Goal: Information Seeking & Learning: Understand process/instructions

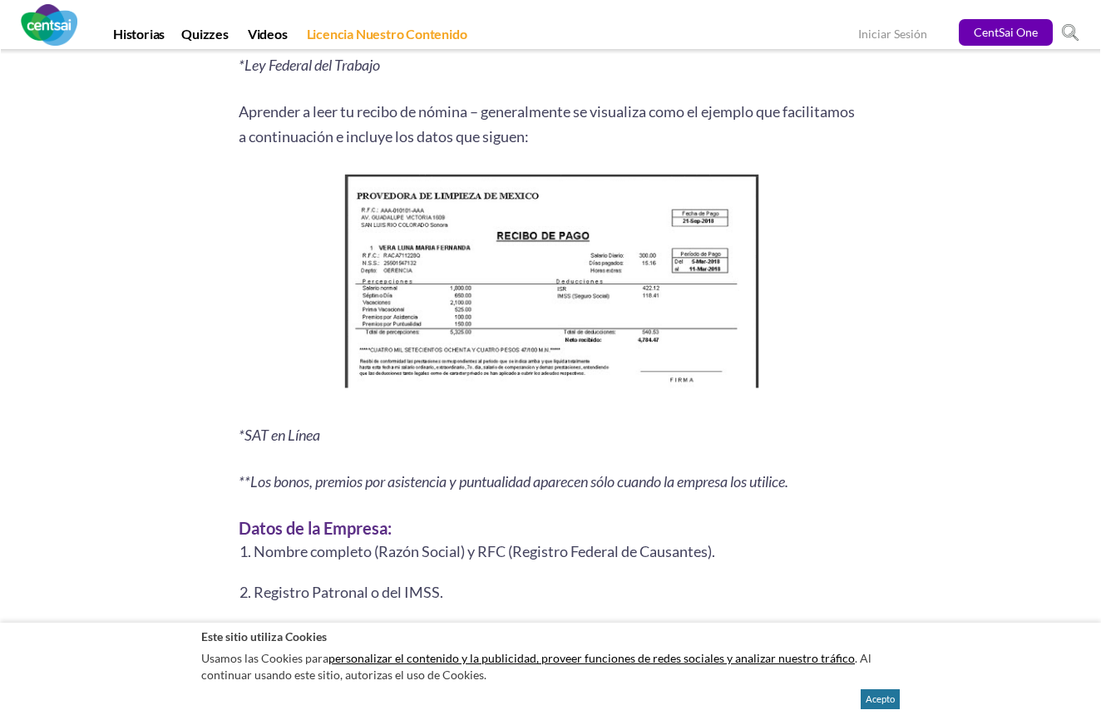
scroll to position [2097, 0]
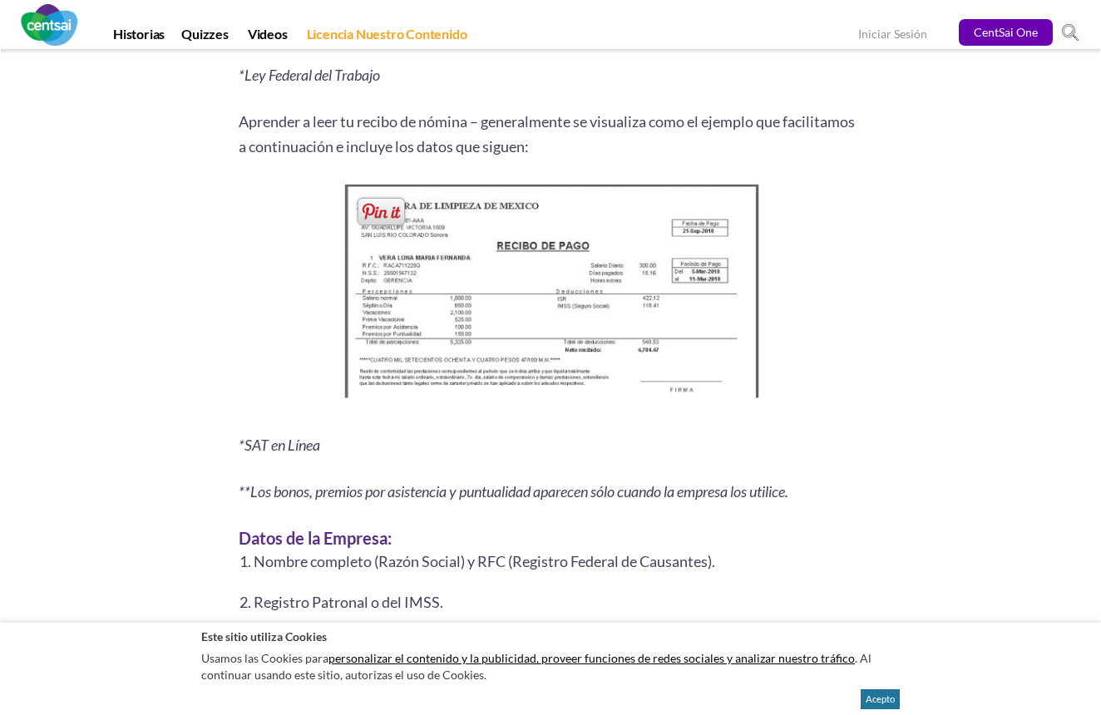
click at [569, 374] on img at bounding box center [551, 296] width 426 height 232
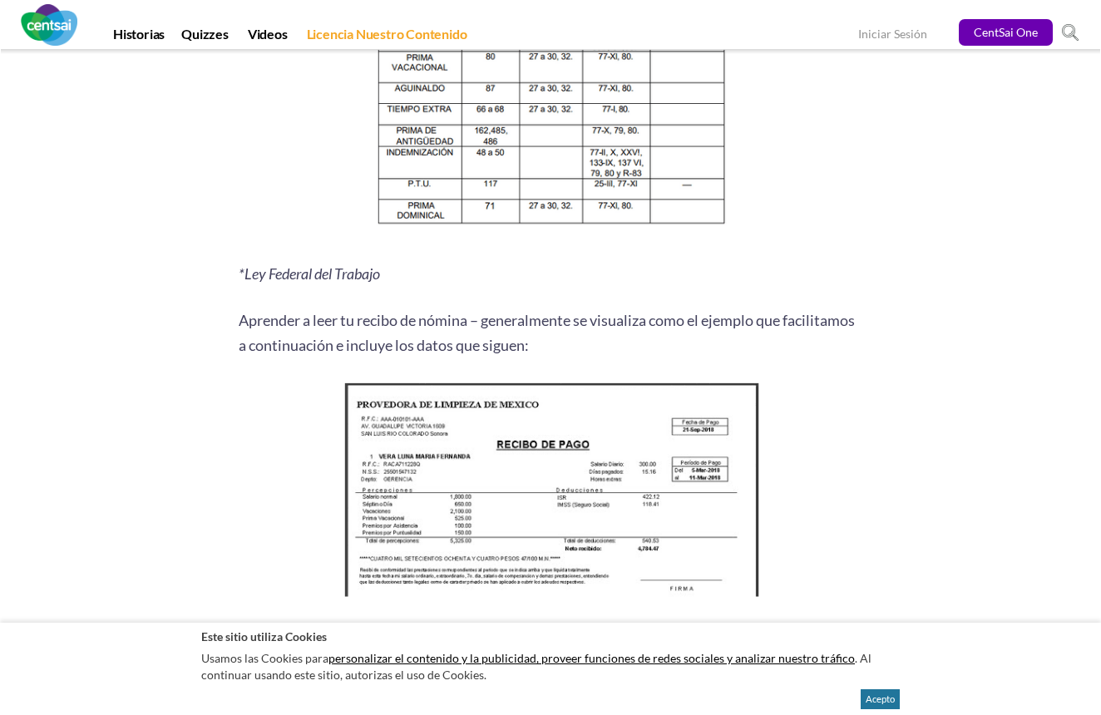
scroll to position [1904, 0]
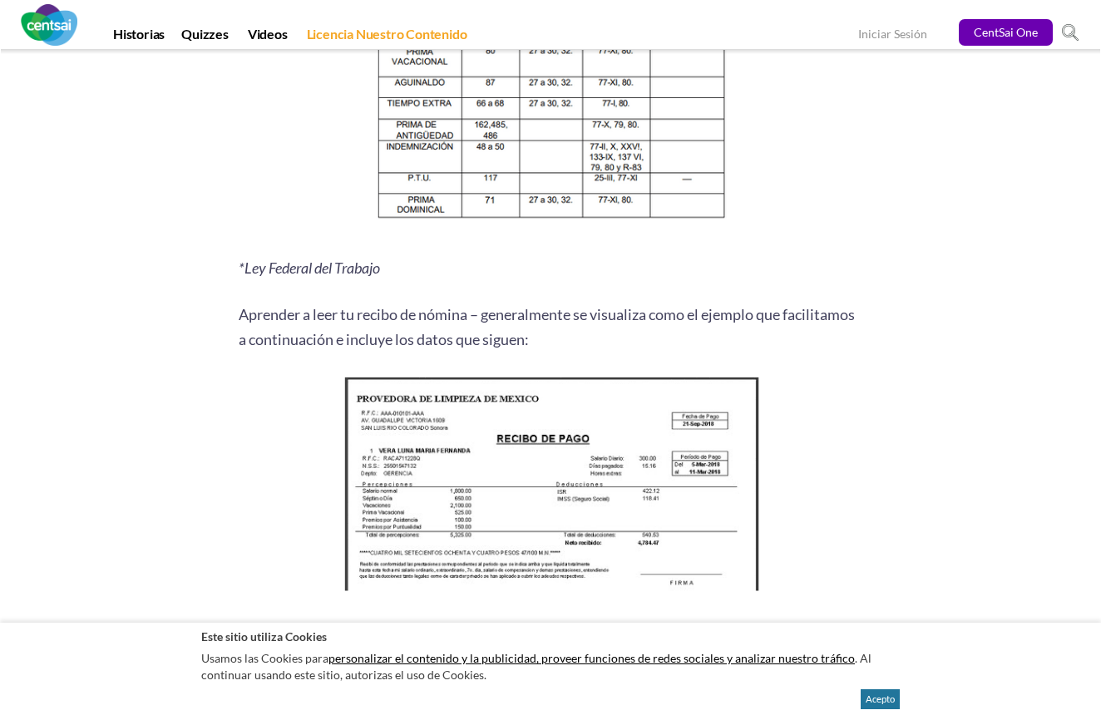
click at [550, 569] on img at bounding box center [551, 488] width 426 height 232
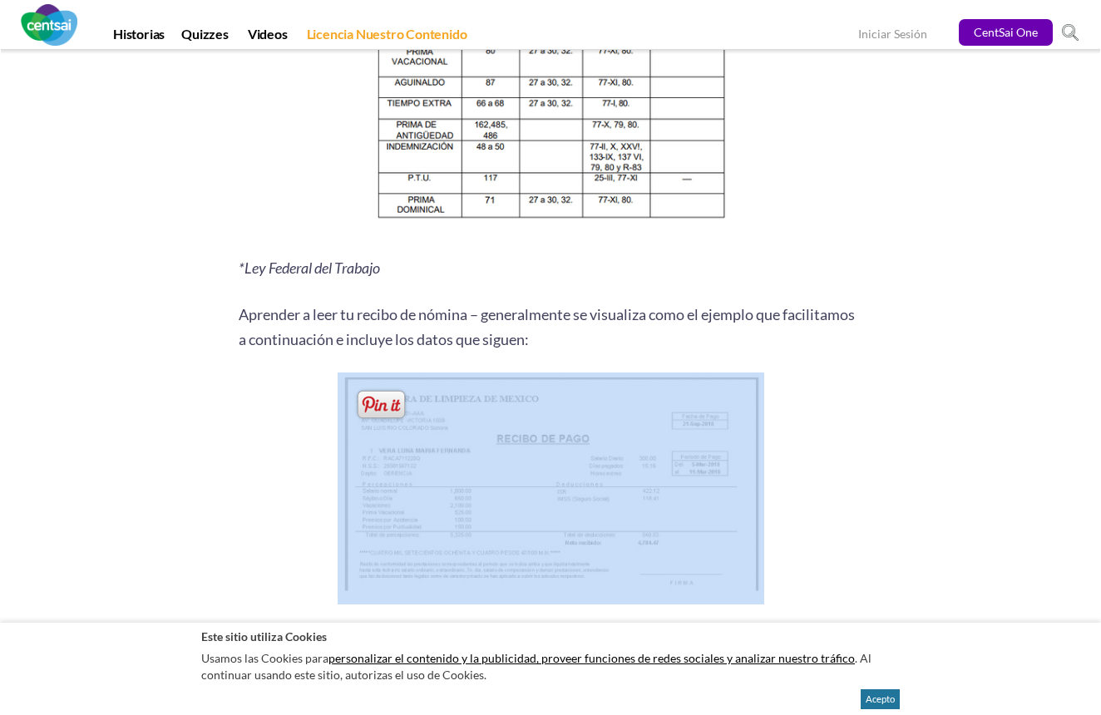
click at [550, 569] on img at bounding box center [551, 488] width 426 height 232
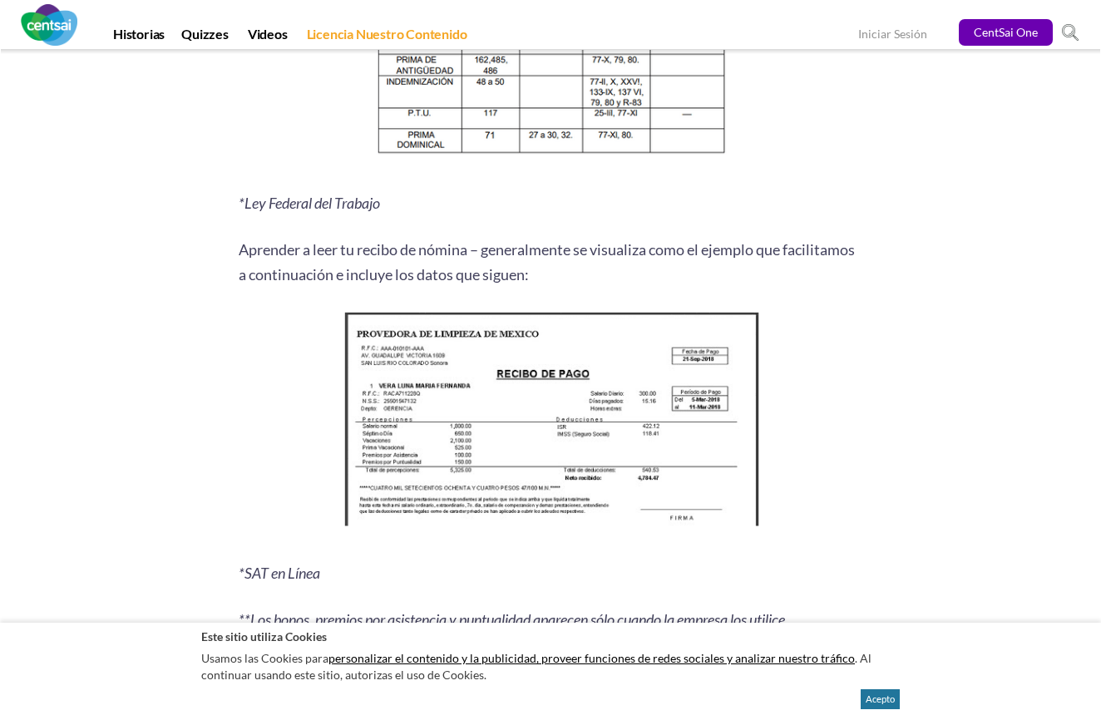
scroll to position [1965, 0]
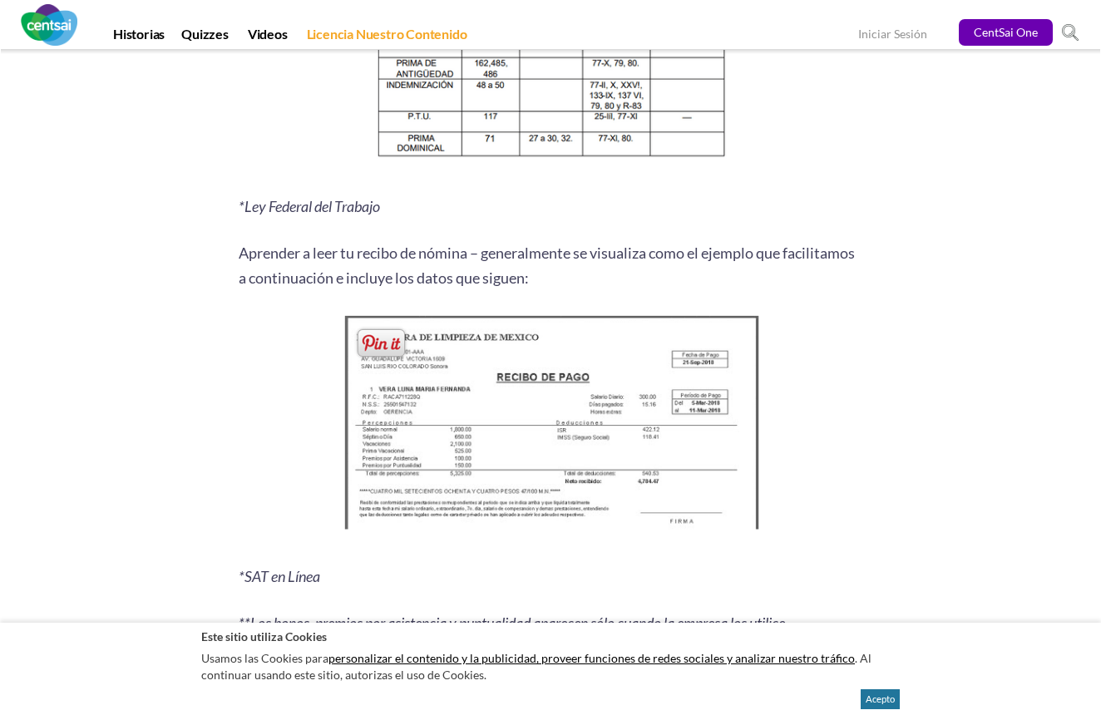
click at [486, 506] on img at bounding box center [551, 427] width 426 height 232
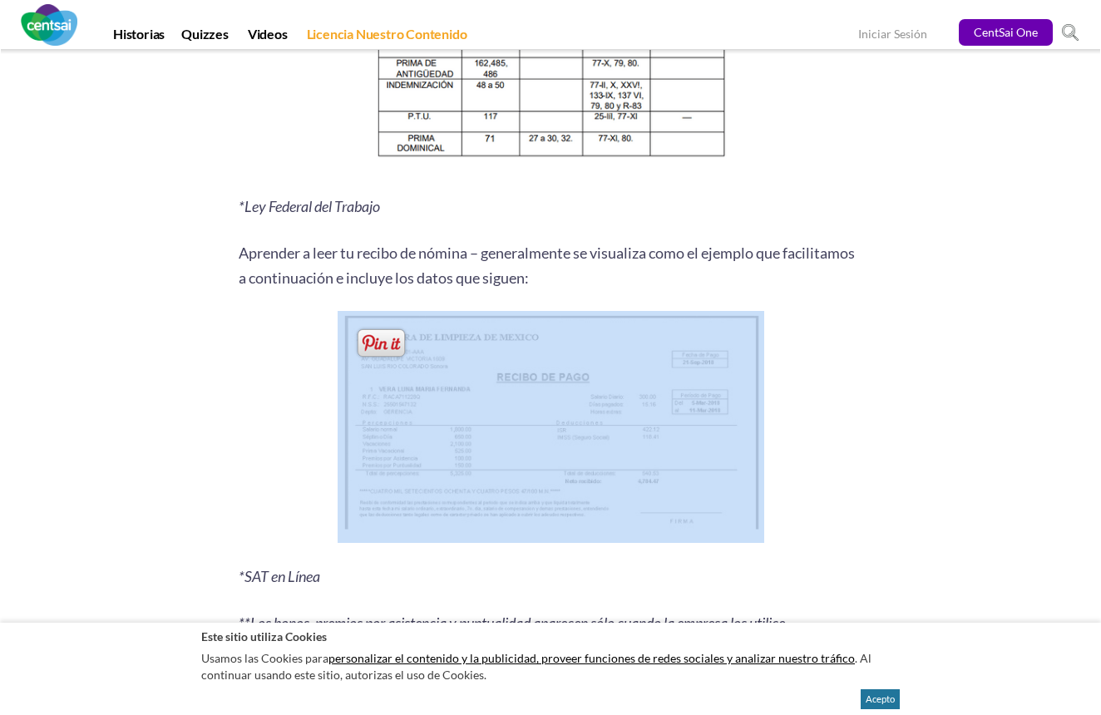
click at [486, 506] on img at bounding box center [551, 427] width 426 height 232
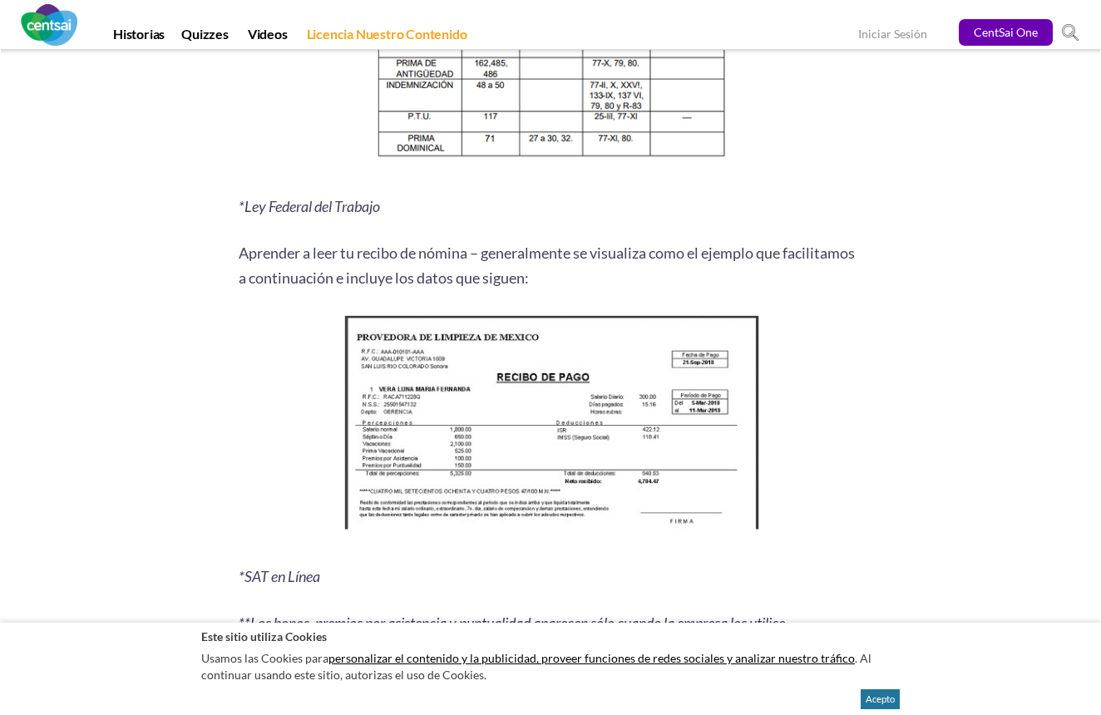
click at [920, 441] on div "Resumen de 6 segundos: Saber leer tu recibo de nómina puede hacer la diferencia…" at bounding box center [550, 655] width 973 height 4586
